Goal: Information Seeking & Learning: Check status

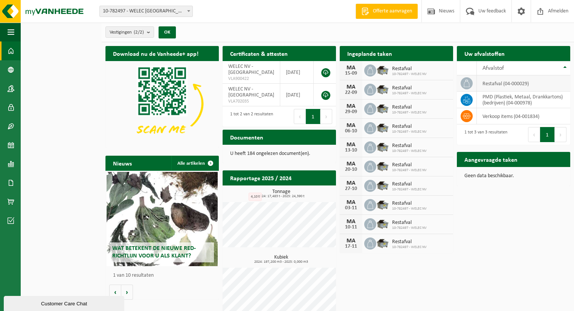
click at [523, 84] on td "restafval (04-000029)" at bounding box center [523, 83] width 93 height 16
click at [265, 50] on h2 "Certificaten & attesten" at bounding box center [259, 53] width 73 height 15
click at [15, 32] on button "Navigatie" at bounding box center [10, 32] width 21 height 19
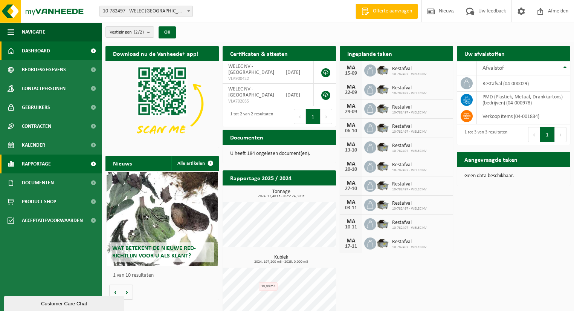
click at [64, 164] on link "Rapportage" at bounding box center [51, 163] width 102 height 19
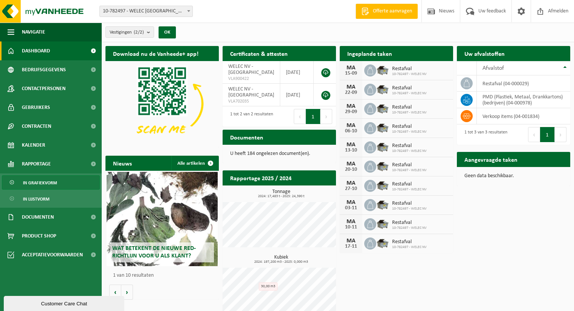
click at [56, 178] on link "In grafiekvorm" at bounding box center [51, 182] width 98 height 14
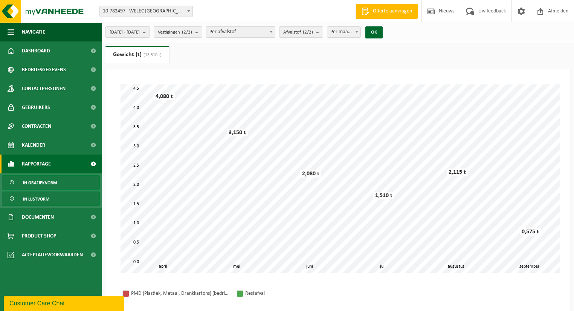
click at [52, 198] on link "In lijstvorm" at bounding box center [51, 198] width 98 height 14
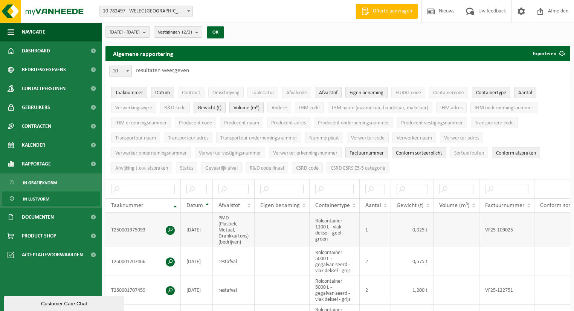
scroll to position [30, 0]
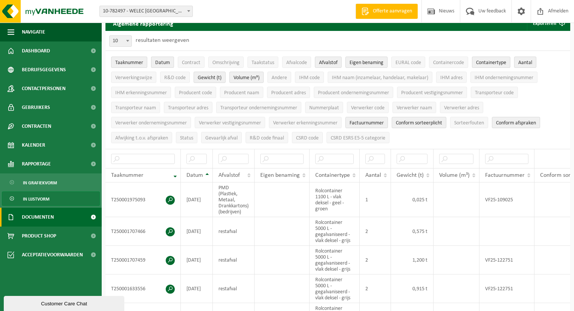
click at [70, 216] on link "Documenten" at bounding box center [51, 216] width 102 height 19
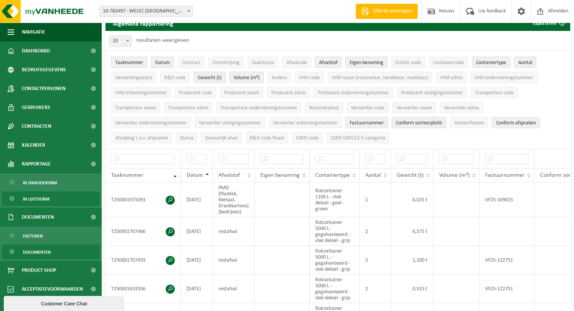
click at [41, 250] on span "Documenten" at bounding box center [37, 252] width 28 height 14
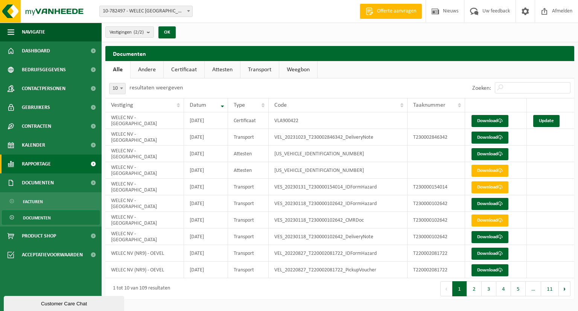
click at [50, 167] on span "Rapportage" at bounding box center [36, 163] width 29 height 19
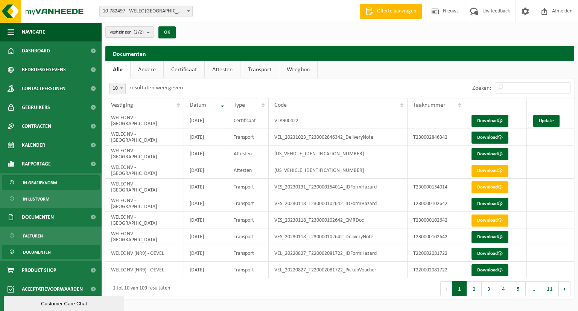
click at [44, 185] on span "In grafiekvorm" at bounding box center [40, 182] width 34 height 14
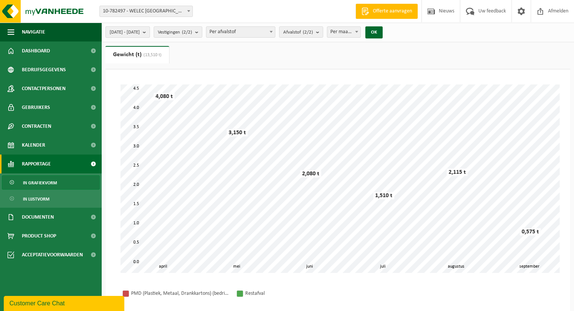
click at [149, 32] on b "submit" at bounding box center [146, 32] width 7 height 11
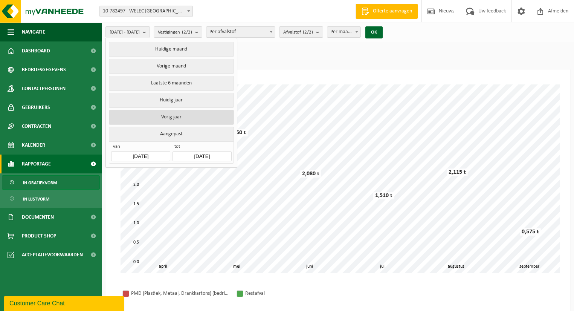
click at [177, 116] on button "Vorig jaar" at bounding box center [171, 117] width 125 height 15
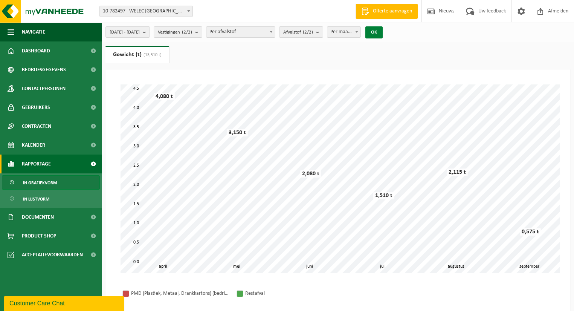
click at [383, 33] on button "OK" at bounding box center [373, 32] width 17 height 12
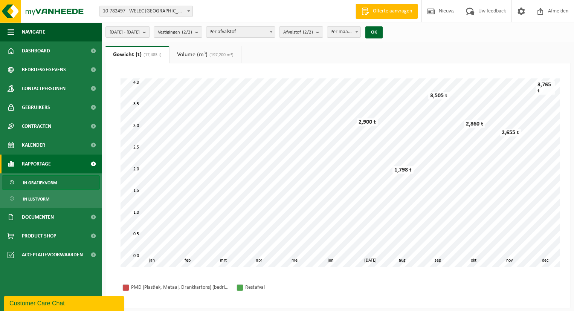
click at [136, 56] on link "Gewicht (t) (17,483 t)" at bounding box center [137, 54] width 64 height 17
click at [156, 56] on span "(17,483 t)" at bounding box center [152, 55] width 20 height 5
click at [149, 32] on b "submit" at bounding box center [146, 32] width 7 height 11
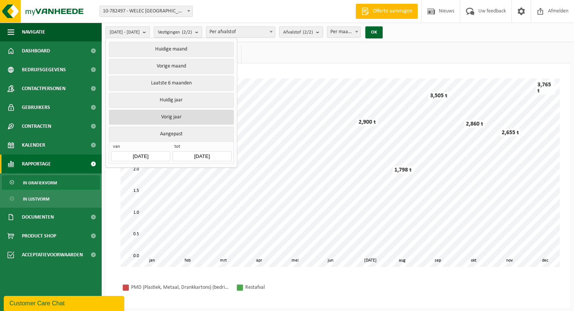
click at [180, 115] on button "Vorig jaar" at bounding box center [171, 117] width 125 height 15
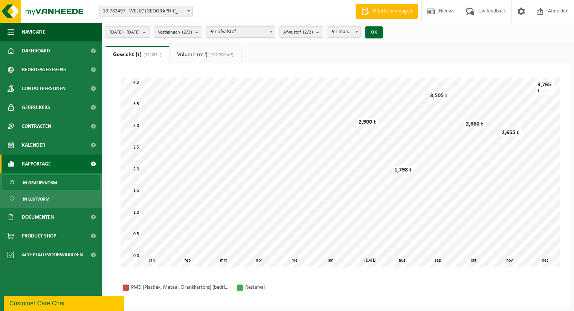
click at [273, 32] on b at bounding box center [271, 32] width 3 height 2
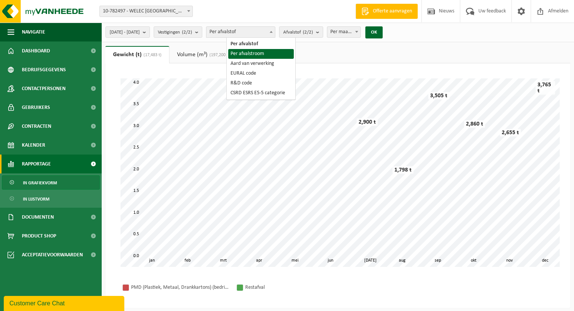
select select "2"
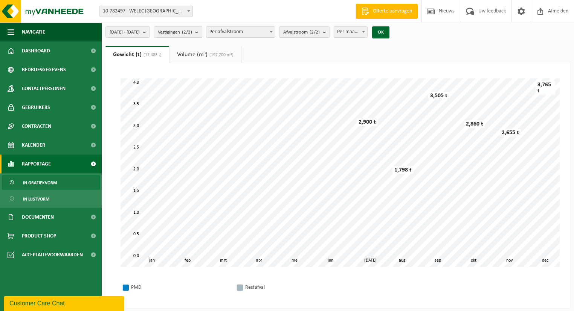
click at [365, 32] on b at bounding box center [363, 32] width 3 height 2
select select "3"
click at [390, 34] on div "OK" at bounding box center [380, 32] width 19 height 12
click at [389, 34] on button "OK" at bounding box center [380, 32] width 17 height 12
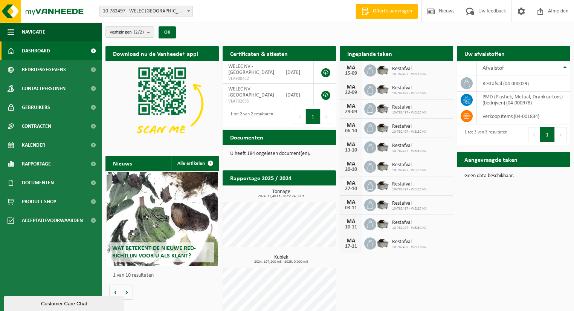
click at [76, 53] on link "Dashboard" at bounding box center [51, 50] width 102 height 19
click at [489, 84] on td "restafval (04-000029)" at bounding box center [523, 83] width 93 height 16
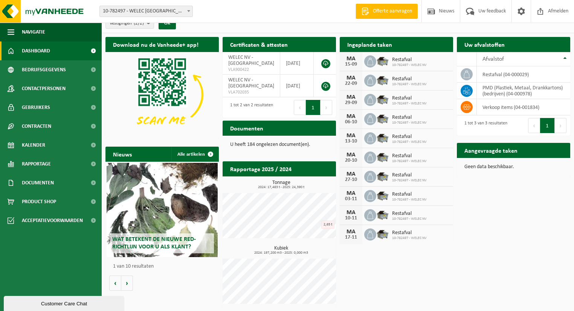
click at [287, 169] on h2 "Rapportage 2025 / 2024" at bounding box center [261, 168] width 76 height 15
click at [308, 42] on div "Certificaten & attesten Bekijk uw certificaten" at bounding box center [279, 44] width 113 height 15
click at [125, 287] on button "Volgende" at bounding box center [127, 282] width 12 height 15
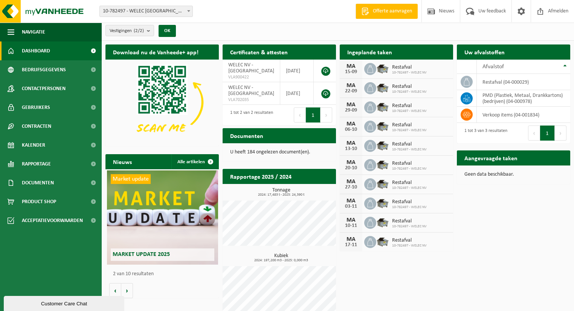
scroll to position [0, 0]
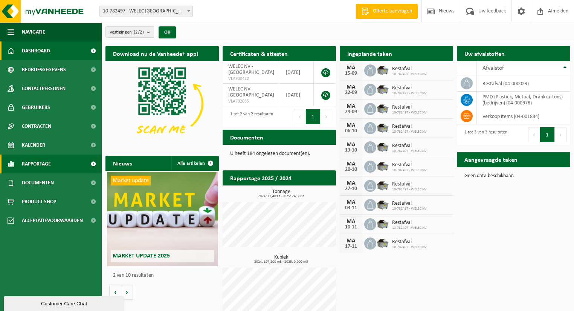
click at [56, 165] on link "Rapportage" at bounding box center [51, 163] width 102 height 19
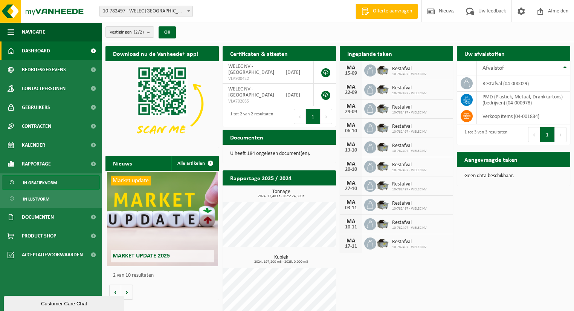
click at [53, 183] on span "In grafiekvorm" at bounding box center [40, 182] width 34 height 14
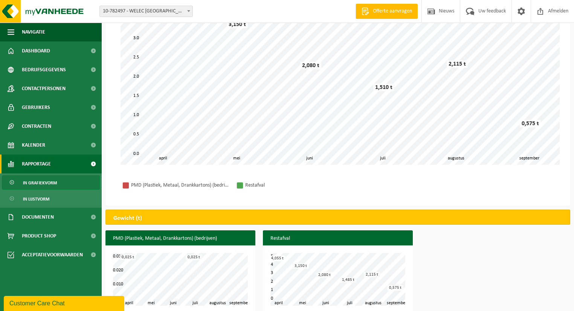
scroll to position [117, 0]
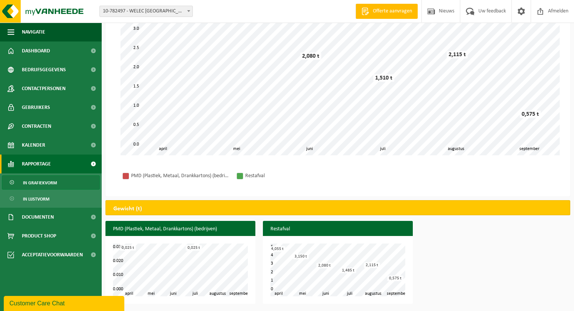
click at [54, 181] on span "In grafiekvorm" at bounding box center [40, 182] width 34 height 14
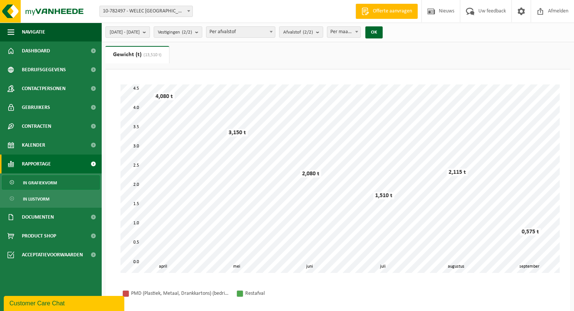
click at [149, 33] on b "submit" at bounding box center [146, 32] width 7 height 11
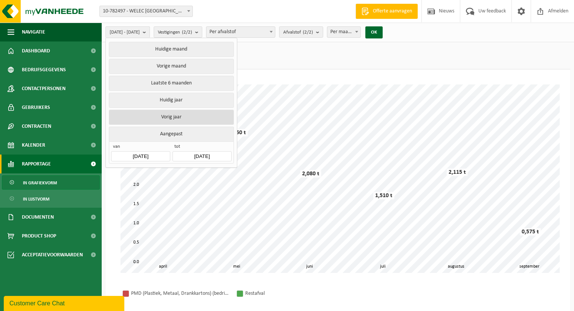
click at [187, 117] on button "Vorig jaar" at bounding box center [171, 117] width 125 height 15
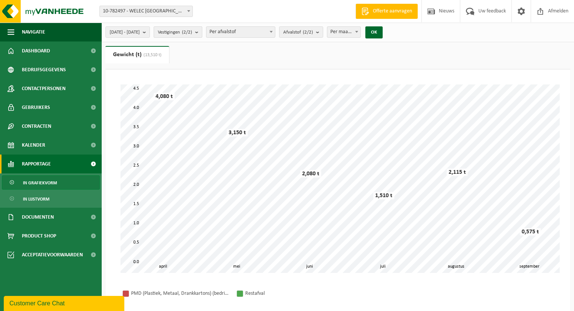
click at [202, 34] on b "submit" at bounding box center [198, 32] width 7 height 11
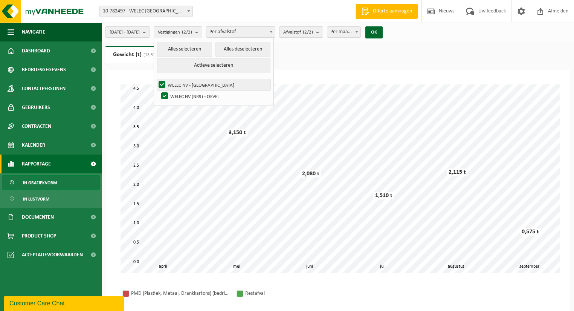
click at [229, 86] on label "WELEC NV - [GEOGRAPHIC_DATA]" at bounding box center [213, 84] width 113 height 11
click at [156, 79] on input "WELEC NV - [GEOGRAPHIC_DATA]" at bounding box center [155, 79] width 0 height 0
checkbox input "false"
click at [275, 33] on span at bounding box center [271, 32] width 8 height 10
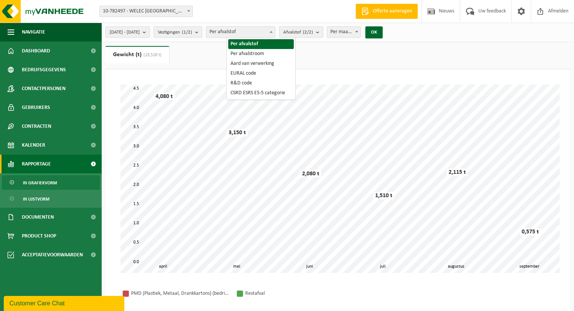
drag, startPoint x: 348, startPoint y: 52, endPoint x: 358, endPoint y: 46, distance: 11.5
click at [352, 49] on ul "Gewicht (t) (13,510 t) Volume (m³)" at bounding box center [337, 57] width 465 height 23
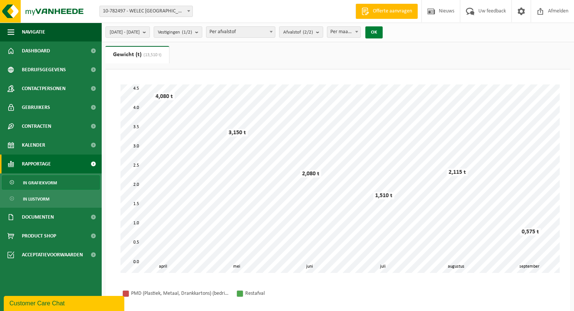
click at [383, 35] on button "OK" at bounding box center [373, 32] width 17 height 12
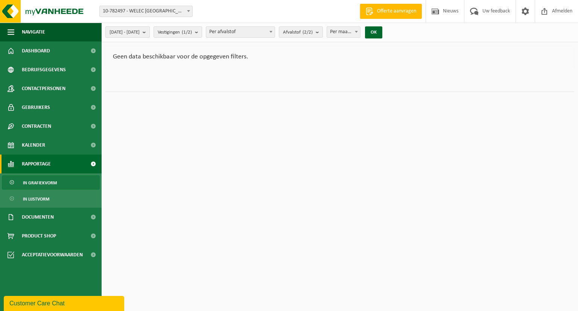
click at [149, 32] on b "submit" at bounding box center [146, 32] width 7 height 11
click at [360, 30] on span at bounding box center [357, 32] width 8 height 10
select select "3"
click at [149, 31] on b "submit" at bounding box center [146, 32] width 7 height 11
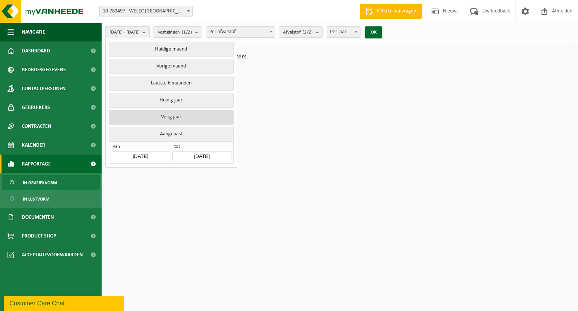
click at [194, 117] on button "Vorig jaar" at bounding box center [171, 117] width 125 height 15
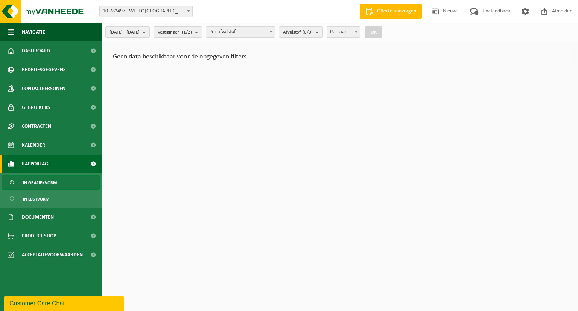
click at [273, 31] on b at bounding box center [271, 32] width 3 height 2
click at [202, 32] on button "Vestigingen (1/2)" at bounding box center [178, 31] width 49 height 11
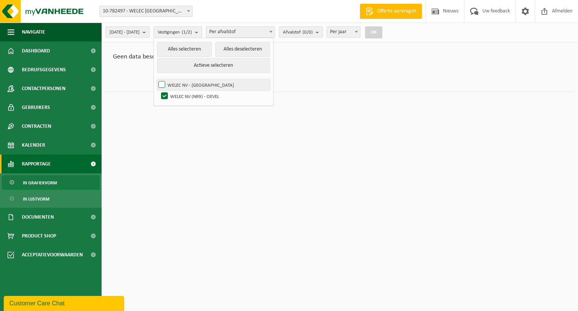
click at [179, 83] on label "WELEC NV - [GEOGRAPHIC_DATA]" at bounding box center [213, 84] width 113 height 11
click at [156, 79] on input "WELEC NV - [GEOGRAPHIC_DATA]" at bounding box center [155, 79] width 0 height 0
checkbox input "true"
click at [383, 32] on button "OK" at bounding box center [373, 32] width 17 height 12
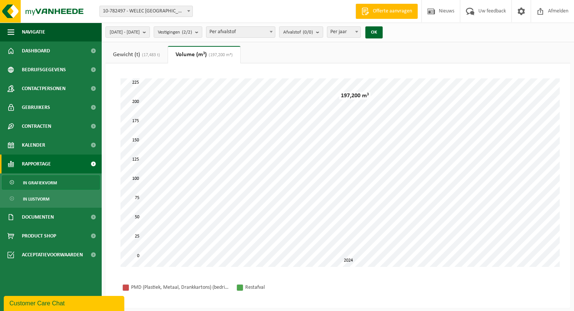
click at [147, 55] on span "(17,483 t)" at bounding box center [150, 55] width 20 height 5
click at [140, 57] on link "Gewicht (t) (17,483 t)" at bounding box center [137, 54] width 64 height 17
